Goal: Use online tool/utility: Use online tool/utility

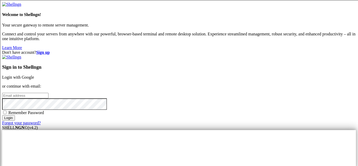
click at [34, 75] on link "Login with Google" at bounding box center [18, 77] width 32 height 4
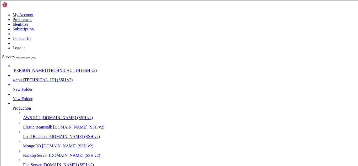
click at [46, 68] on span "[PERSON_NAME]" at bounding box center [29, 70] width 33 height 4
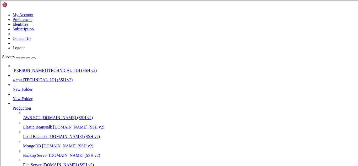
type input "/root/dosv2"
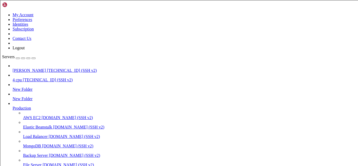
scroll to position [28, 0]
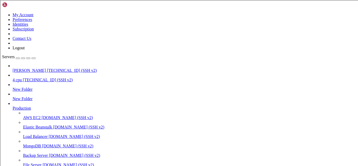
scroll to position [184, 0]
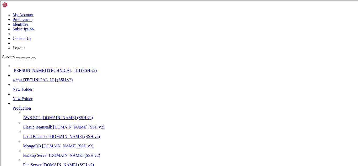
drag, startPoint x: 35, startPoint y: 463, endPoint x: 140, endPoint y: 463, distance: 104.9
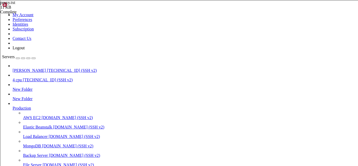
scroll to position [1440, 0]
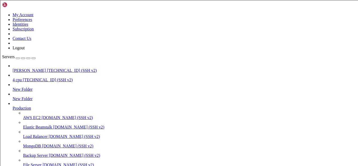
scroll to position [2, 0]
type input "/root/dosv2"
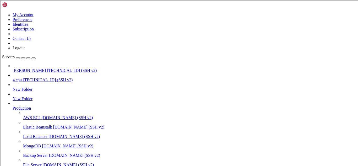
scroll to position [0, 0]
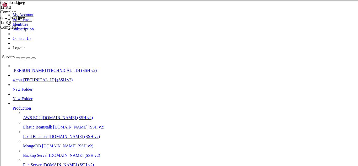
type textarea "��=�������"
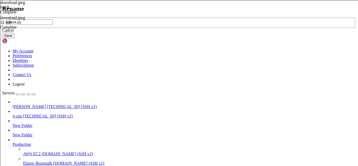
type input "check.py"
click at [14, 38] on button "Save" at bounding box center [8, 36] width 12 height 6
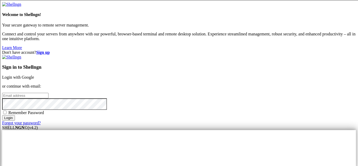
click at [34, 75] on link "Login with Google" at bounding box center [18, 77] width 32 height 4
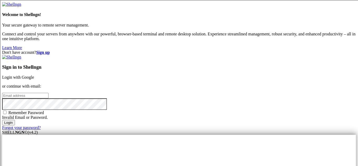
click at [153, 80] on div "Don't have account? Sign up Sign in to Shellngn Login with Google or continue w…" at bounding box center [179, 90] width 354 height 80
click at [34, 75] on link "Login with Google" at bounding box center [18, 77] width 32 height 4
click at [305, 50] on div "Don't have account? Sign up Sign in to Shellngn Login with Google or continue w…" at bounding box center [179, 90] width 354 height 80
click at [34, 75] on link "Login with Google" at bounding box center [18, 77] width 32 height 4
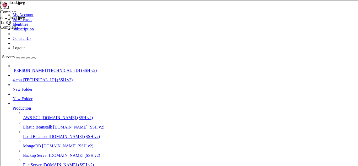
type input "/root/dosv2"
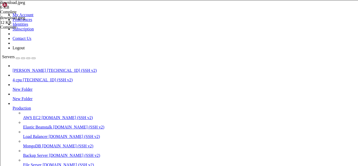
scroll to position [86, 0]
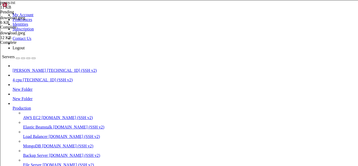
type textarea "[TECHNICAL_ID]"
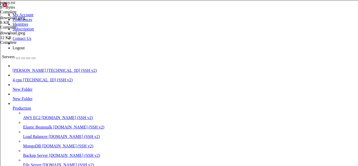
scroll to position [122, 0]
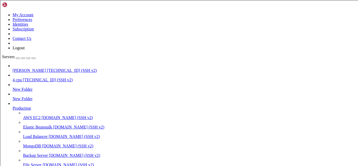
scroll to position [2, 0]
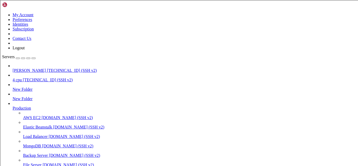
type input "/root/dosv2"
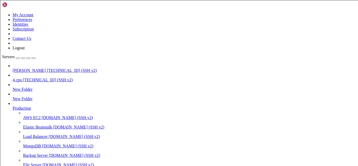
type input "/root/dosv2"
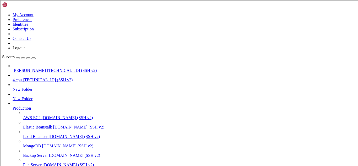
scroll to position [65, 0]
type textarea "[TECHNICAL_ID] [TECHNICAL_ID]"
type textarea "[TECHNICAL_ID]"
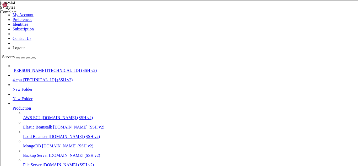
scroll to position [1762, 0]
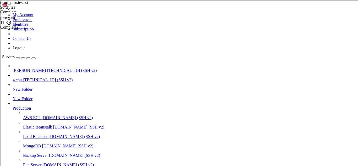
type textarea "[TECHNICAL_ID]"
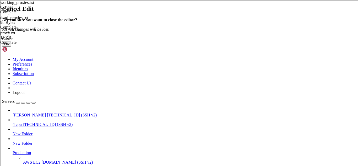
click at [11, 47] on button "OK" at bounding box center [6, 44] width 9 height 6
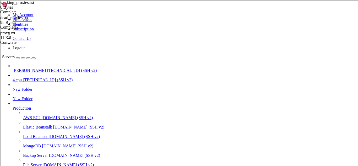
type textarea "[TECHNICAL_ID]"
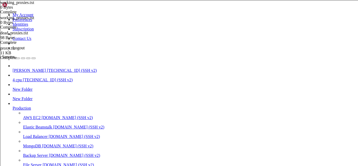
type textarea "[TECHNICAL_ID]"
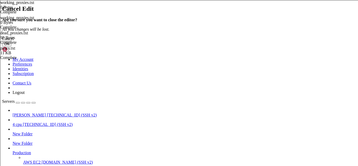
click at [11, 47] on button "OK" at bounding box center [6, 44] width 9 height 6
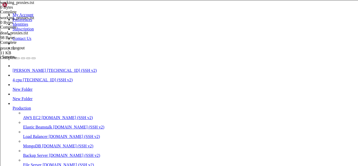
type textarea "[TECHNICAL_ID] [TECHNICAL_ID]"
type textarea "[TECHNICAL_ID]"
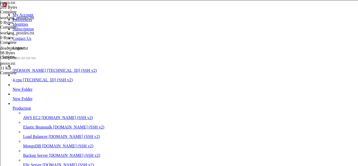
scroll to position [16373, 0]
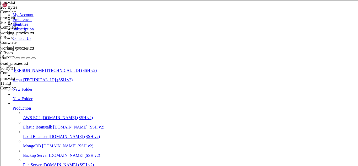
type textarea "[TECHNICAL_ID] [TECHNICAL_ID]"
type textarea "[URL][TECHNICAL_ID]"
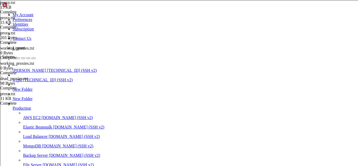
type textarea "[URL][TECHNICAL_ID] [URL][TECHNICAL_ID]"
type textarea "E"
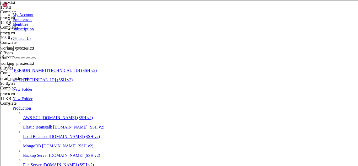
type textarea "c"
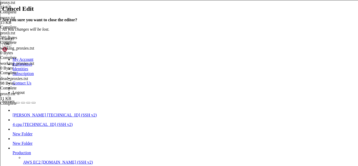
click at [215, 41] on div "Cancel" at bounding box center [179, 38] width 354 height 5
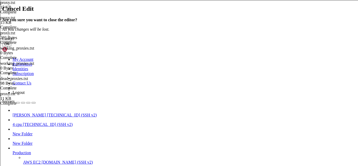
click at [11, 47] on button "OK" at bounding box center [6, 44] width 9 height 6
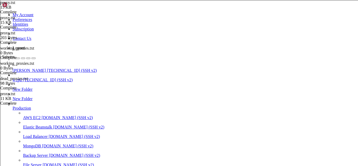
type textarea "[URL][TECHNICAL_ID] [URL][TECHNICAL_ID]"
type textarea "E"
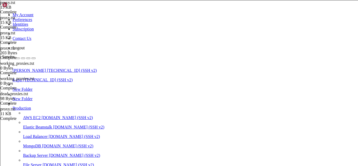
scroll to position [0, 0]
type textarea "c"
type textarea "[URL][TECHNICAL_ID]"
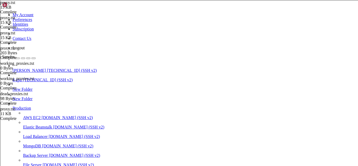
scroll to position [180, 0]
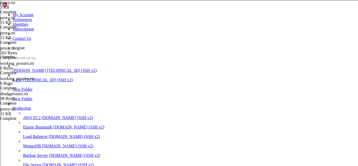
type textarea "socks4://[TECHNICAL_ID] socks4://[TECHNICAL_ID]"
drag, startPoint x: 204, startPoint y: 158, endPoint x: 79, endPoint y: 95, distance: 139.9
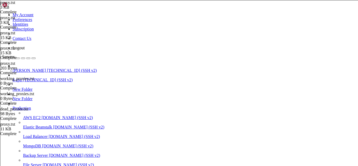
type textarea "Course Hero logo Study Assistant"
type textarea "[TECHNICAL_ID]"
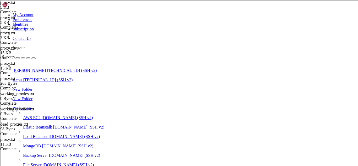
scroll to position [122, 0]
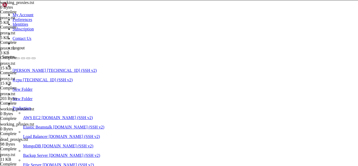
type textarea "[TECHNICAL_ID]"
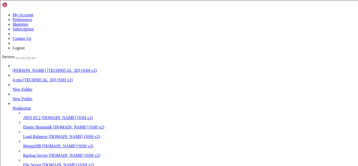
scroll to position [4, 0]
type input "/root/dosv2"
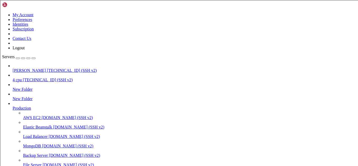
type textarea "[TECHNICAL_ID] [TECHNICAL_ID]"
type textarea "E"
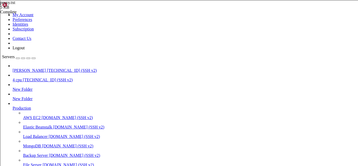
type textarea "[URL][TECHNICAL_ID] [URL][TECHNICAL_ID]"
type textarea "E"
type textarea "c"
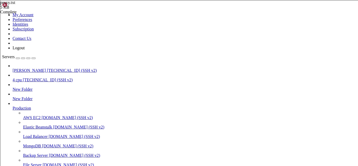
type textarea "[URL][TECHNICAL_ID] [URL][TECHNICAL_ID]"
type textarea "E"
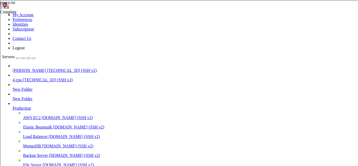
type textarea "[TECHNICAL_ID]"
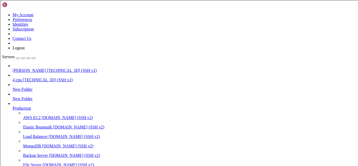
type input "/root/dosv2"
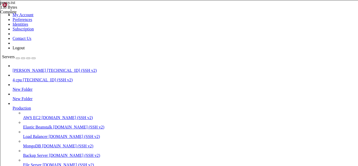
type textarea "[TECHNICAL_ID] [TECHNICAL_ID]"
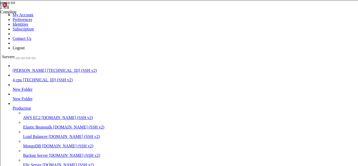
type textarea "main()"
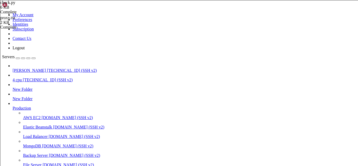
type textarea "with open('proxy.txt', 'r') as f:"
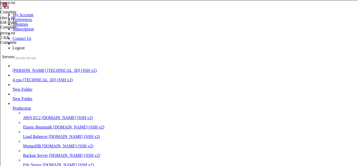
type textarea "[TECHNICAL_ID]"
paste textarea "EOF"
type textarea "E"
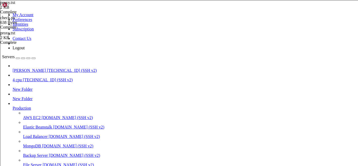
scroll to position [0, 0]
type textarea "c"
type textarea "[TECHNICAL_ID]"
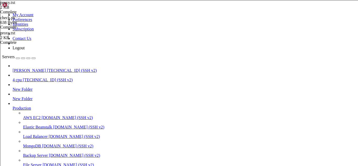
scroll to position [28640, 0]
